Goal: Check status: Check status

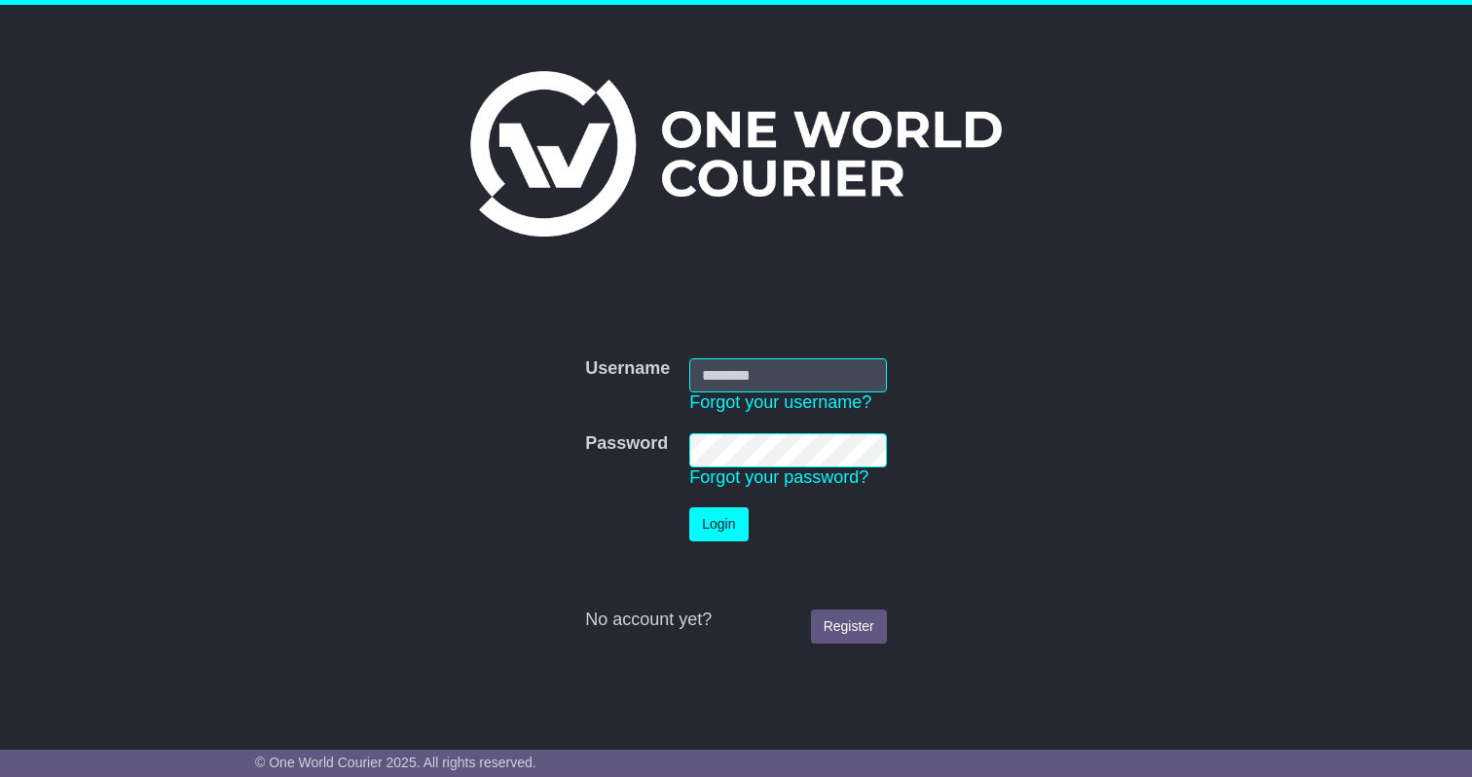
type input "**********"
click at [719, 554] on td "No account yet? Register" at bounding box center [735, 602] width 321 height 102
click at [719, 533] on button "Login" at bounding box center [718, 524] width 58 height 34
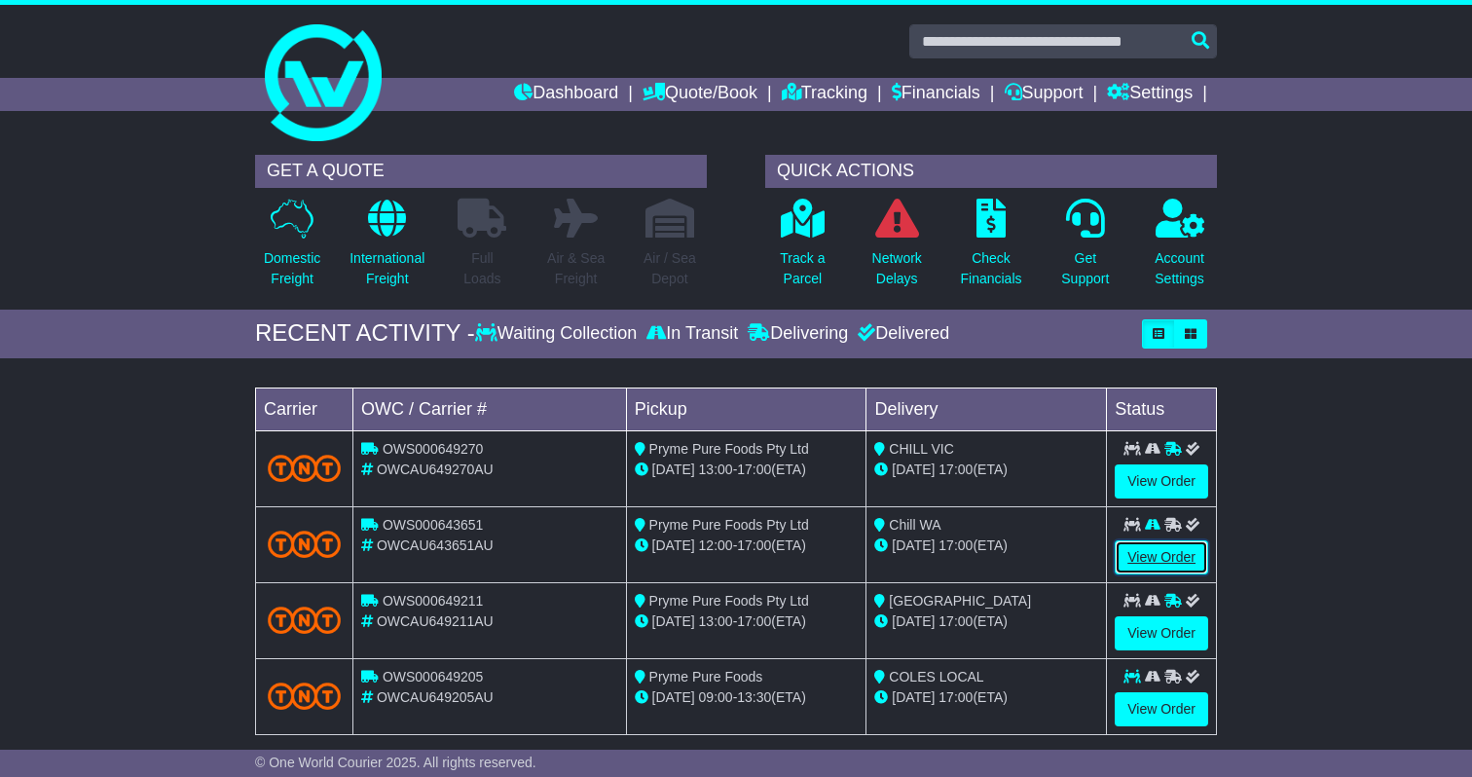
click at [1151, 557] on link "View Order" at bounding box center [1160, 557] width 93 height 34
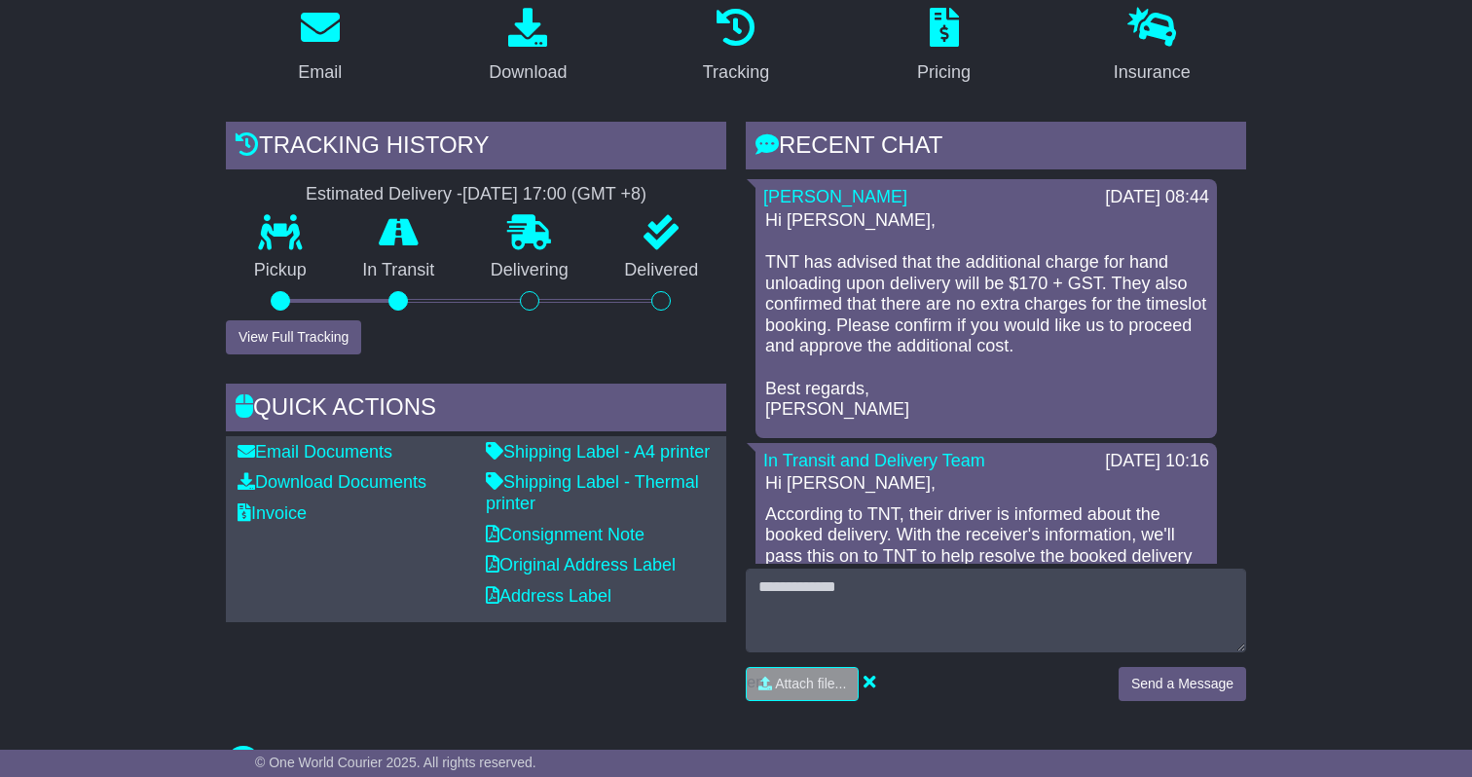
scroll to position [408, 0]
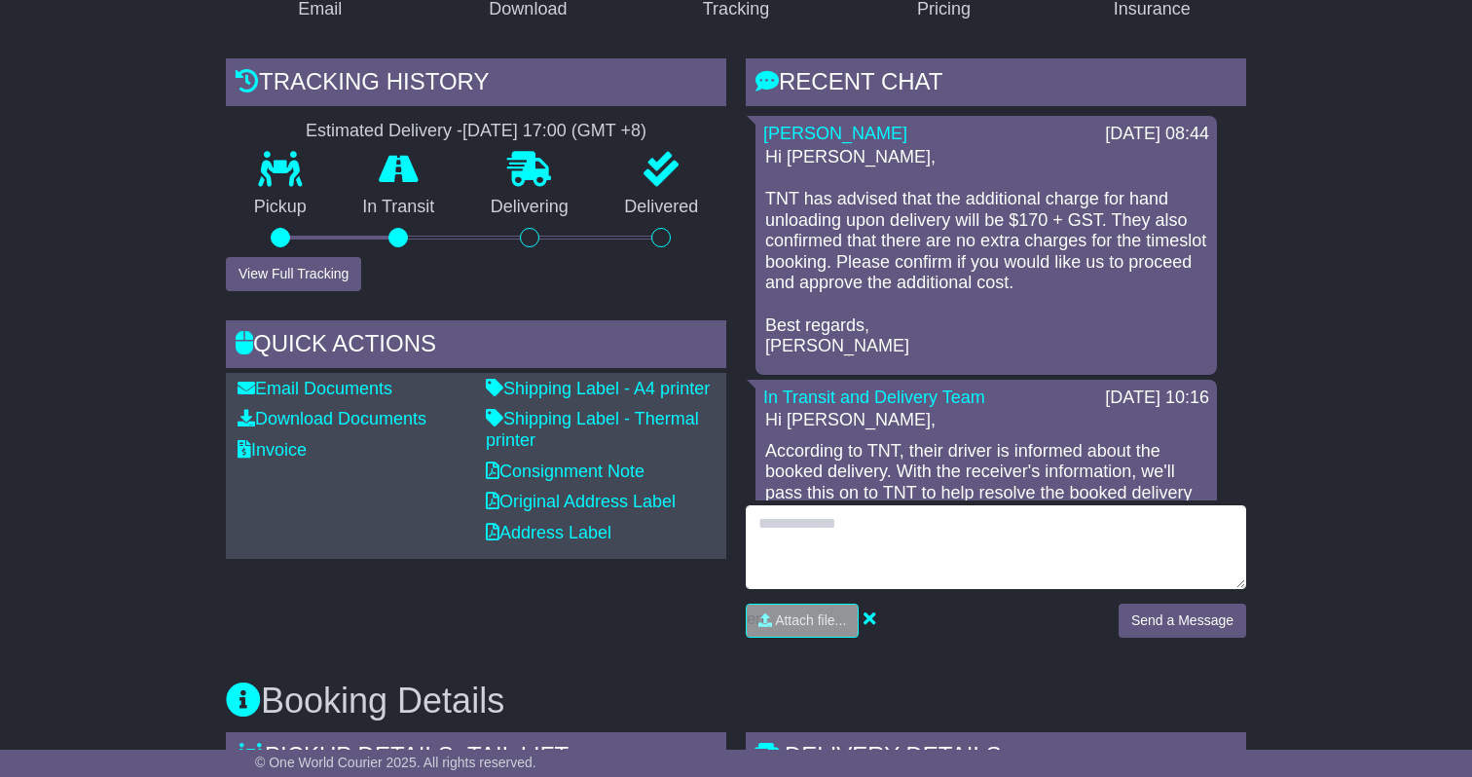
click at [955, 557] on textarea at bounding box center [996, 547] width 500 height 84
type textarea "**********"
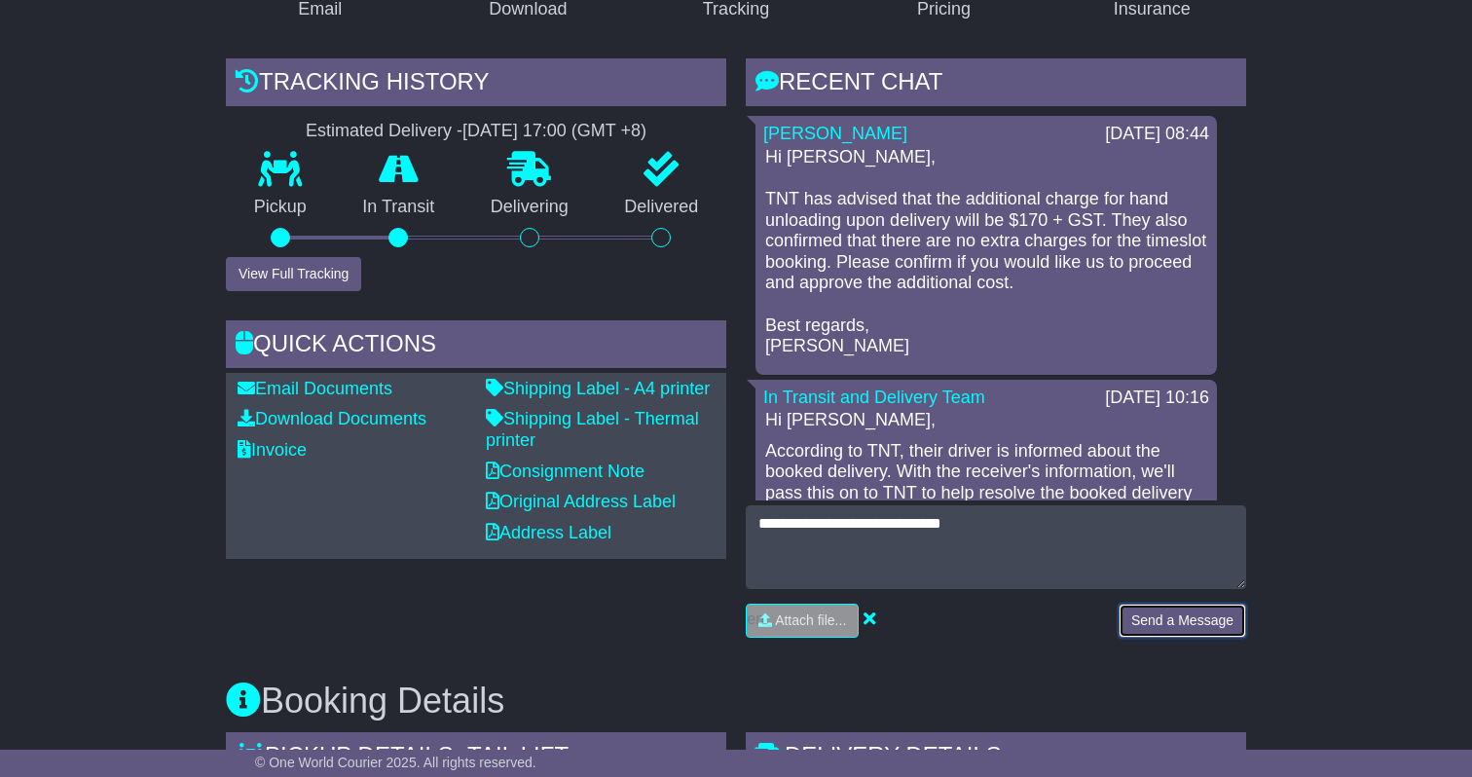
click at [1214, 629] on button "Send a Message" at bounding box center [1181, 620] width 127 height 34
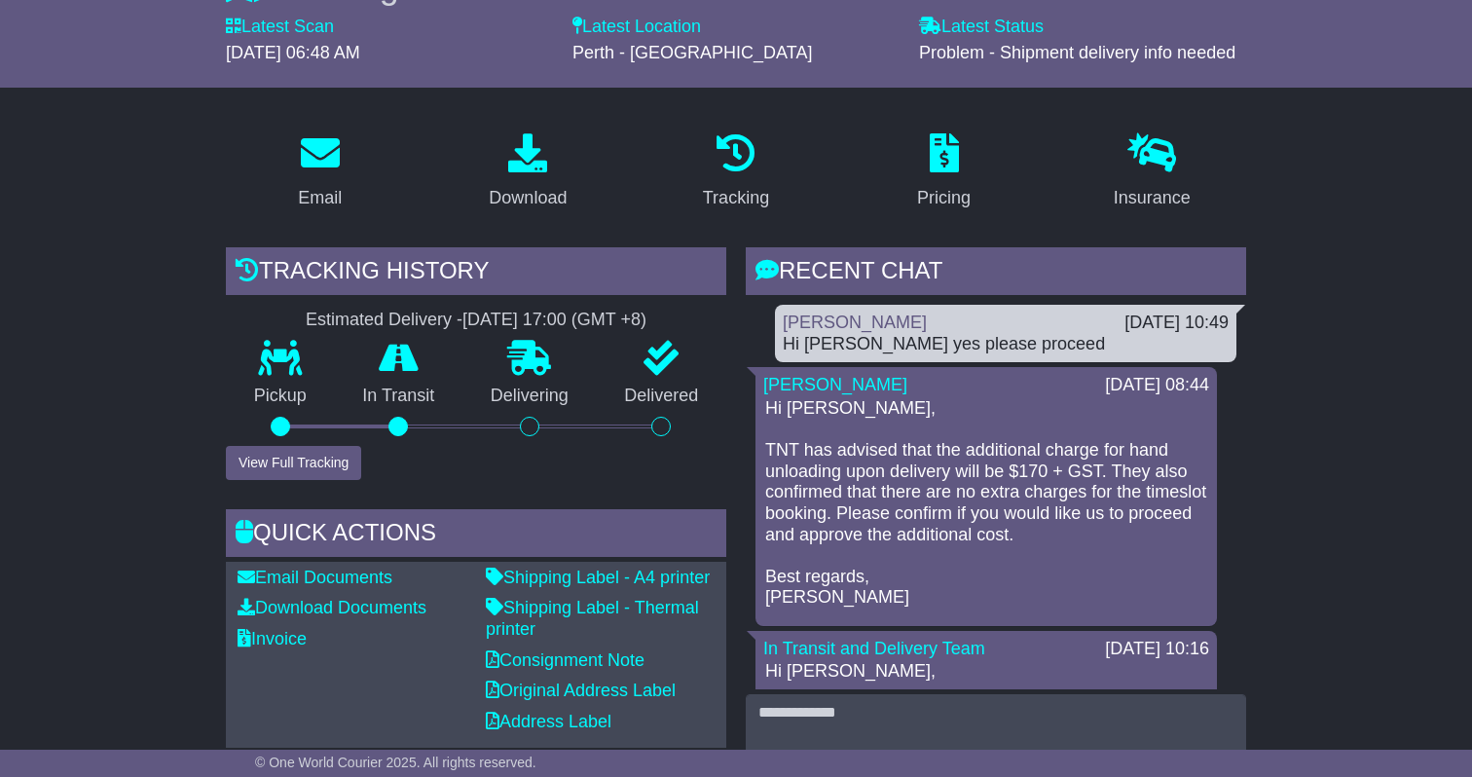
scroll to position [0, 0]
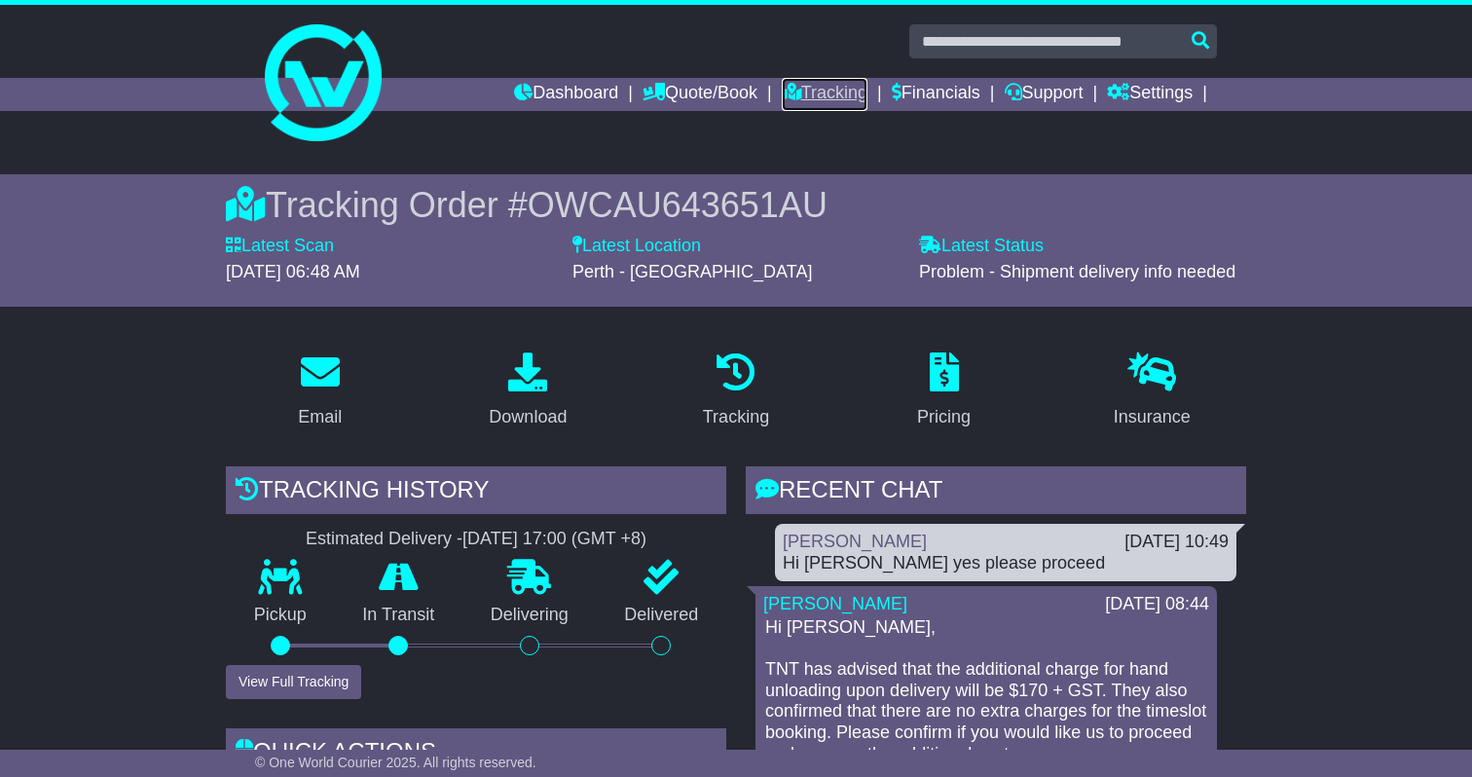
click at [782, 99] on link "Tracking" at bounding box center [825, 94] width 86 height 33
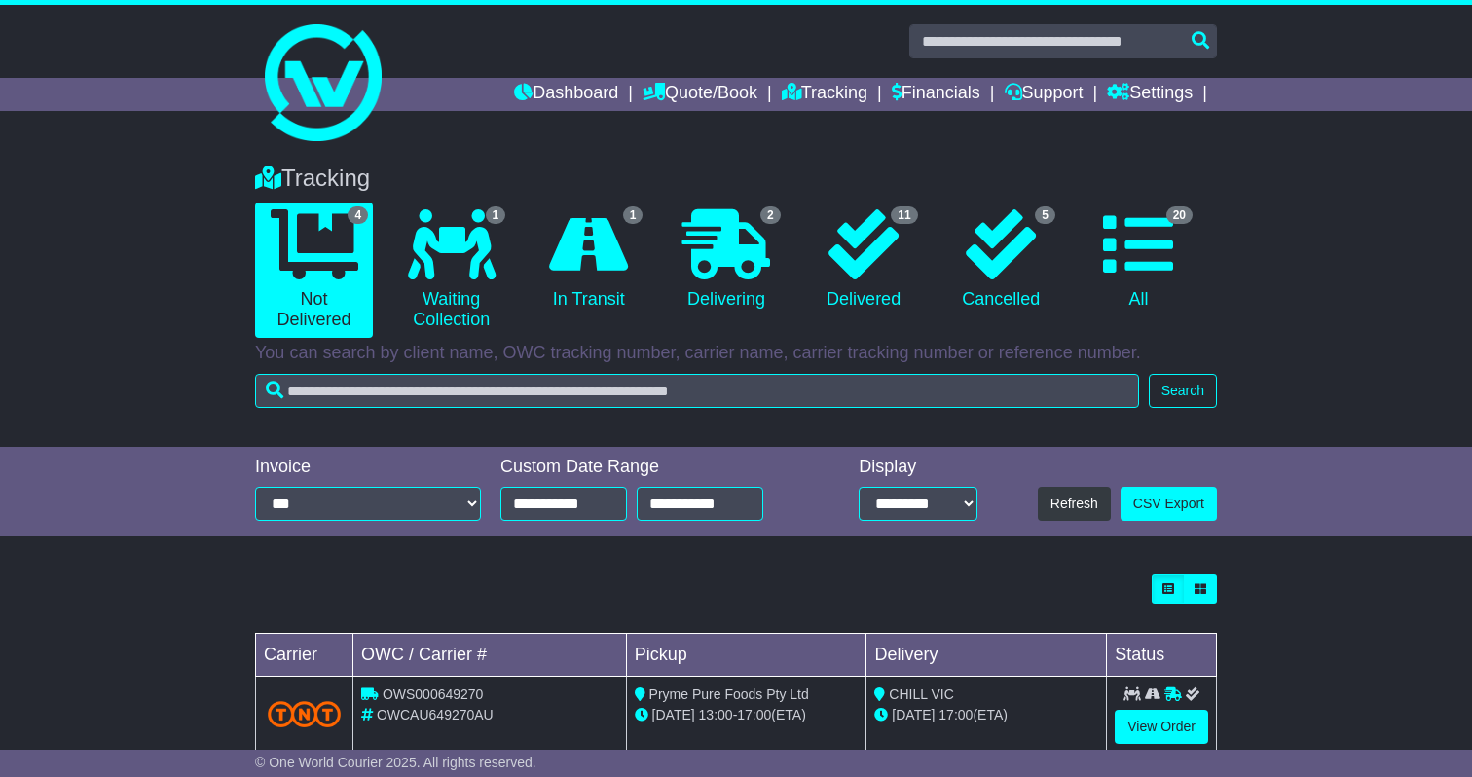
scroll to position [273, 0]
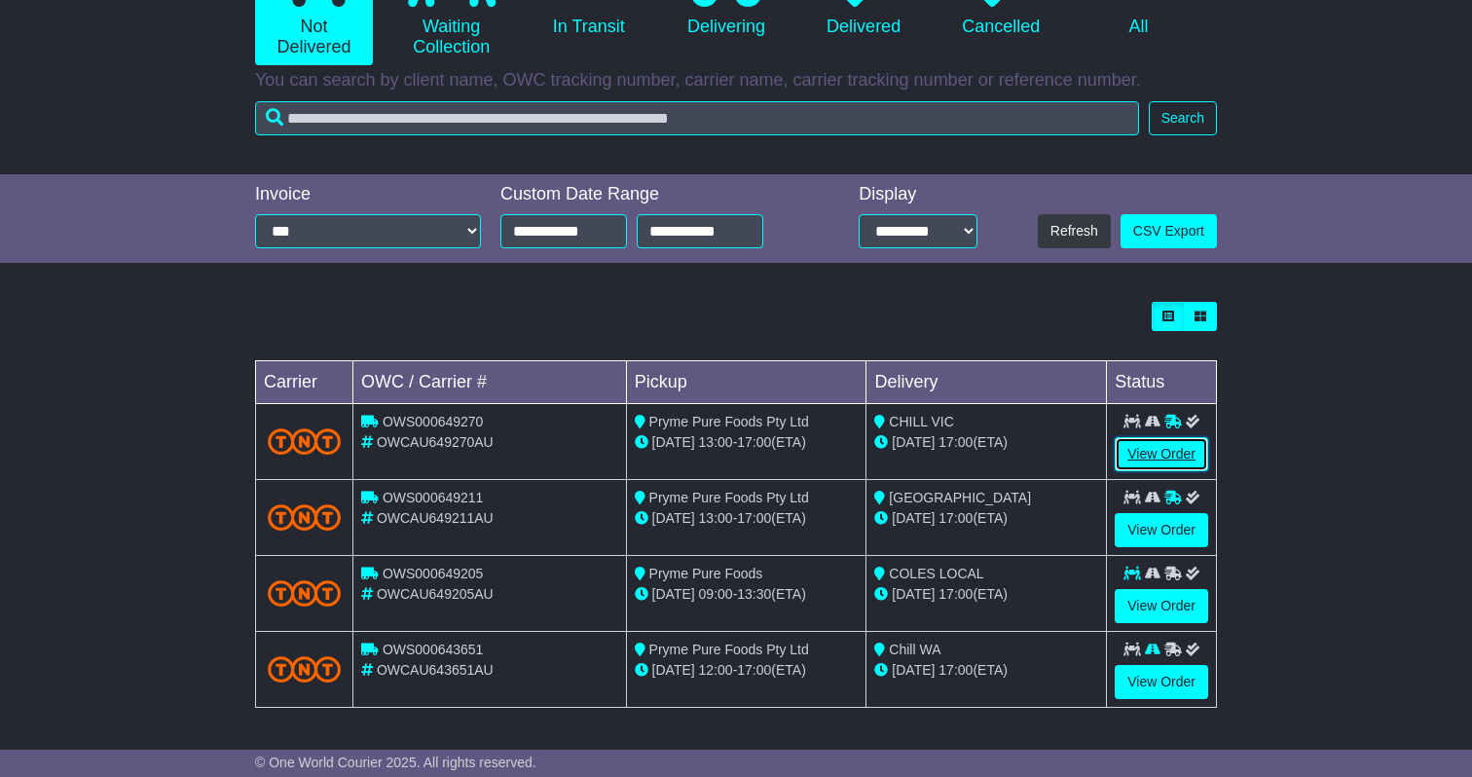
click at [1186, 441] on link "View Order" at bounding box center [1160, 454] width 93 height 34
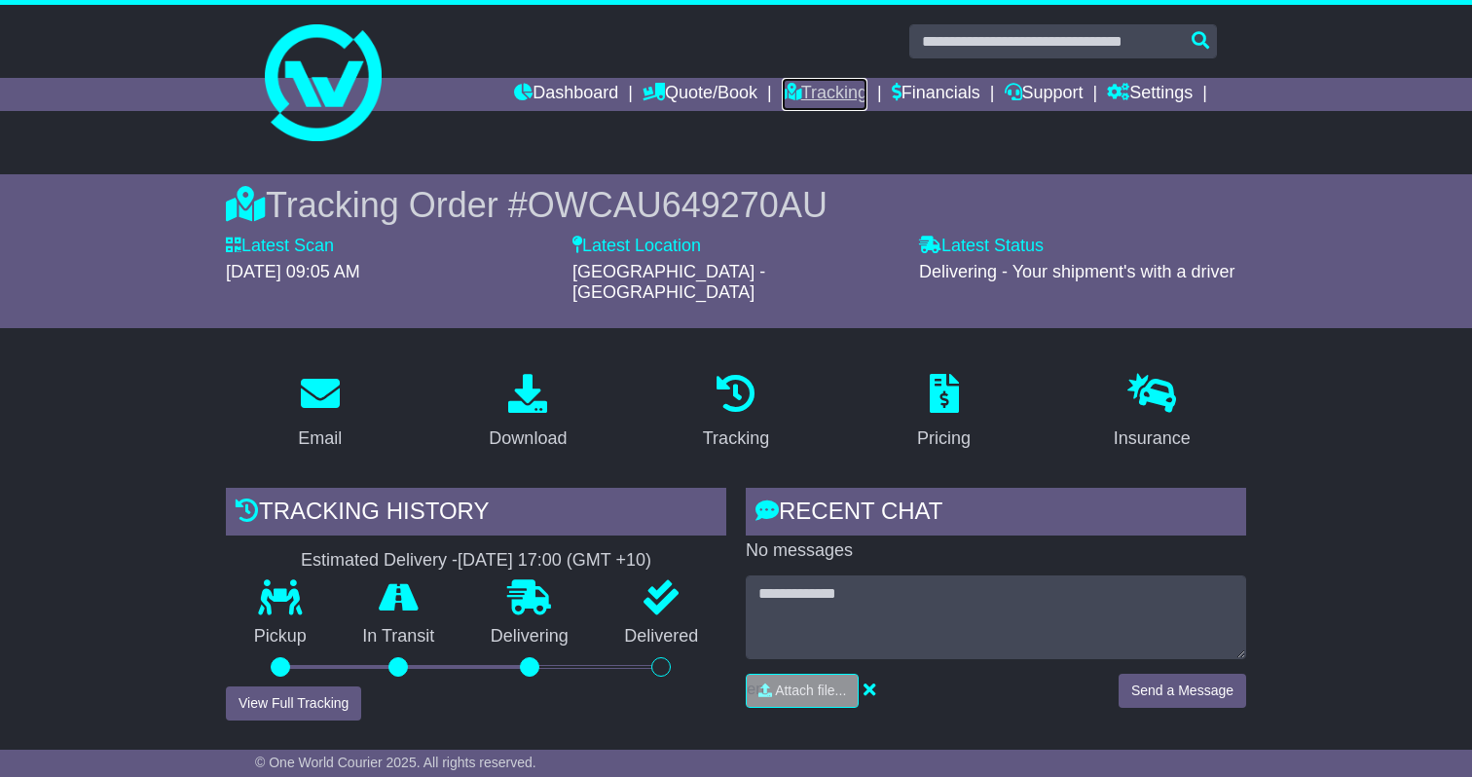
click at [816, 97] on link "Tracking" at bounding box center [825, 94] width 86 height 33
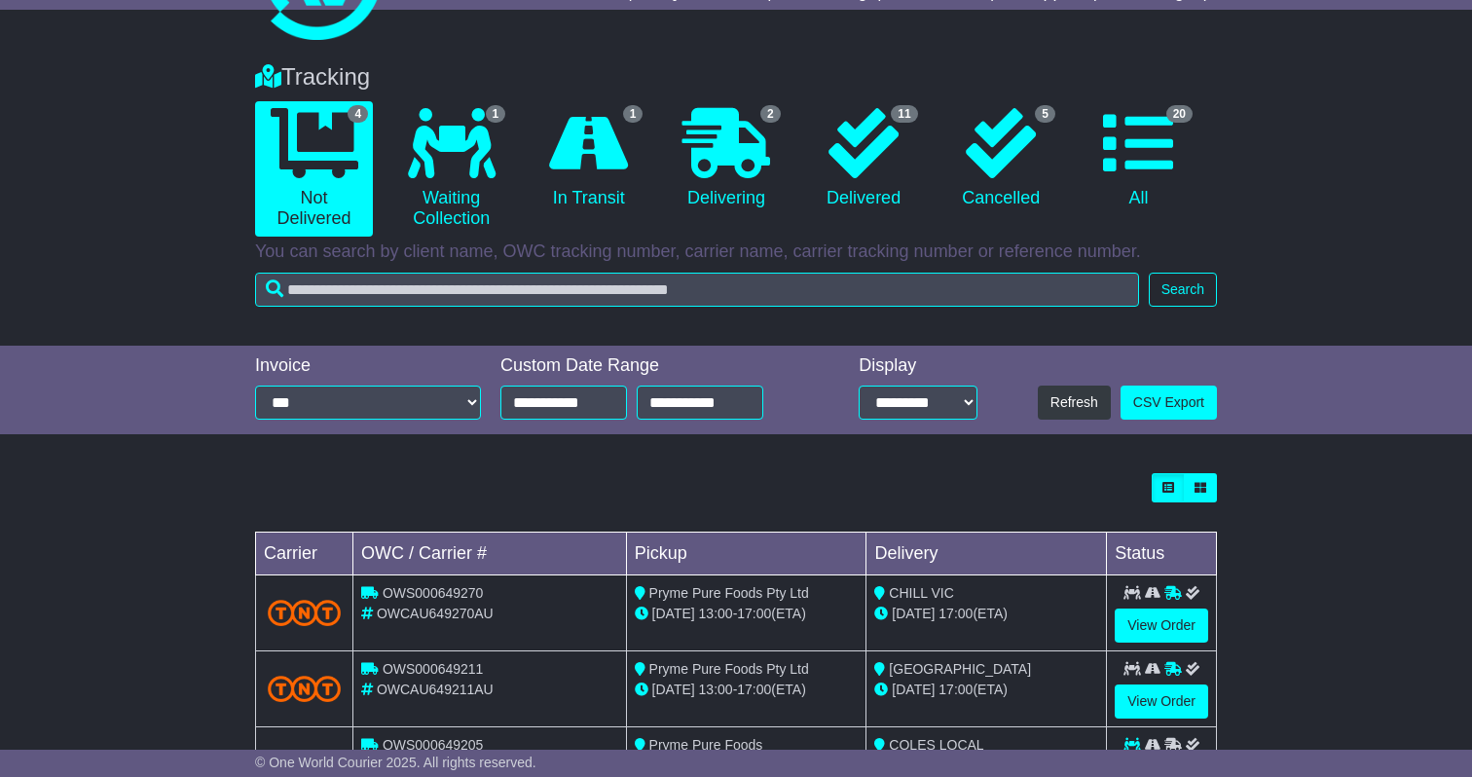
scroll to position [273, 0]
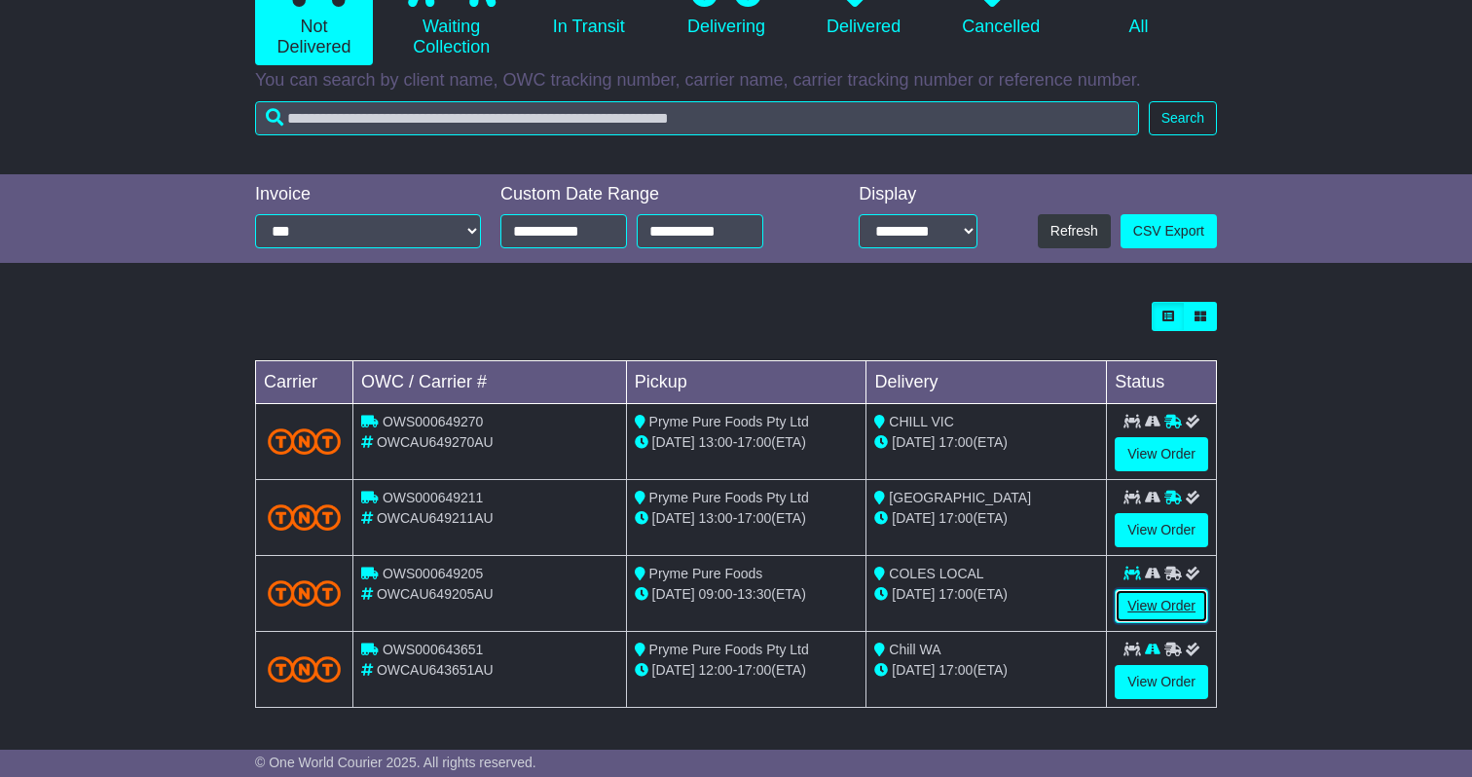
click at [1168, 606] on link "View Order" at bounding box center [1160, 606] width 93 height 34
